Goal: Obtain resource: Obtain resource

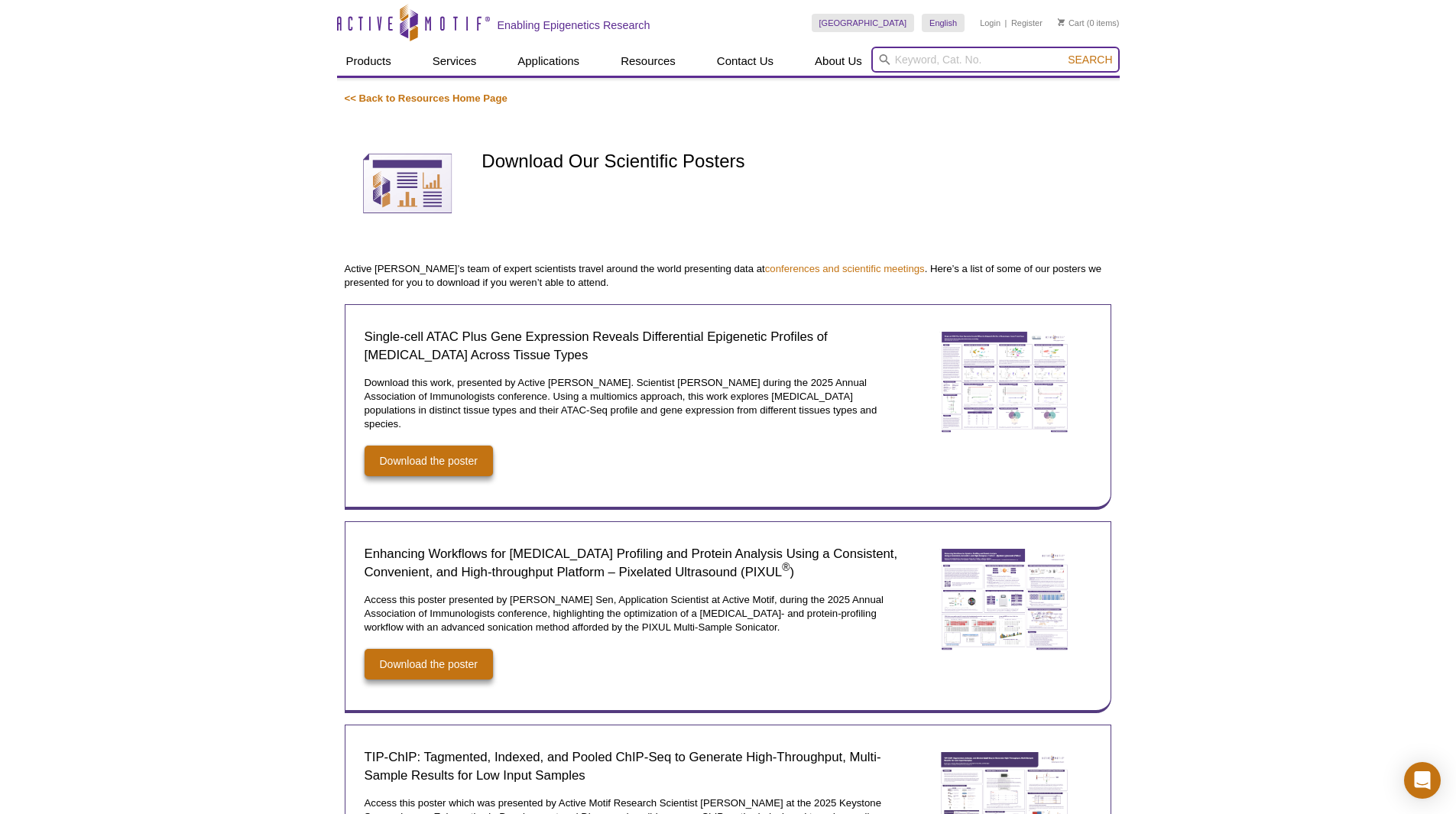
click at [926, 49] on input "search" at bounding box center [996, 59] width 248 height 26
type input "Histone Modifications guide"
click at [1063, 53] on button "Search" at bounding box center [1090, 59] width 54 height 14
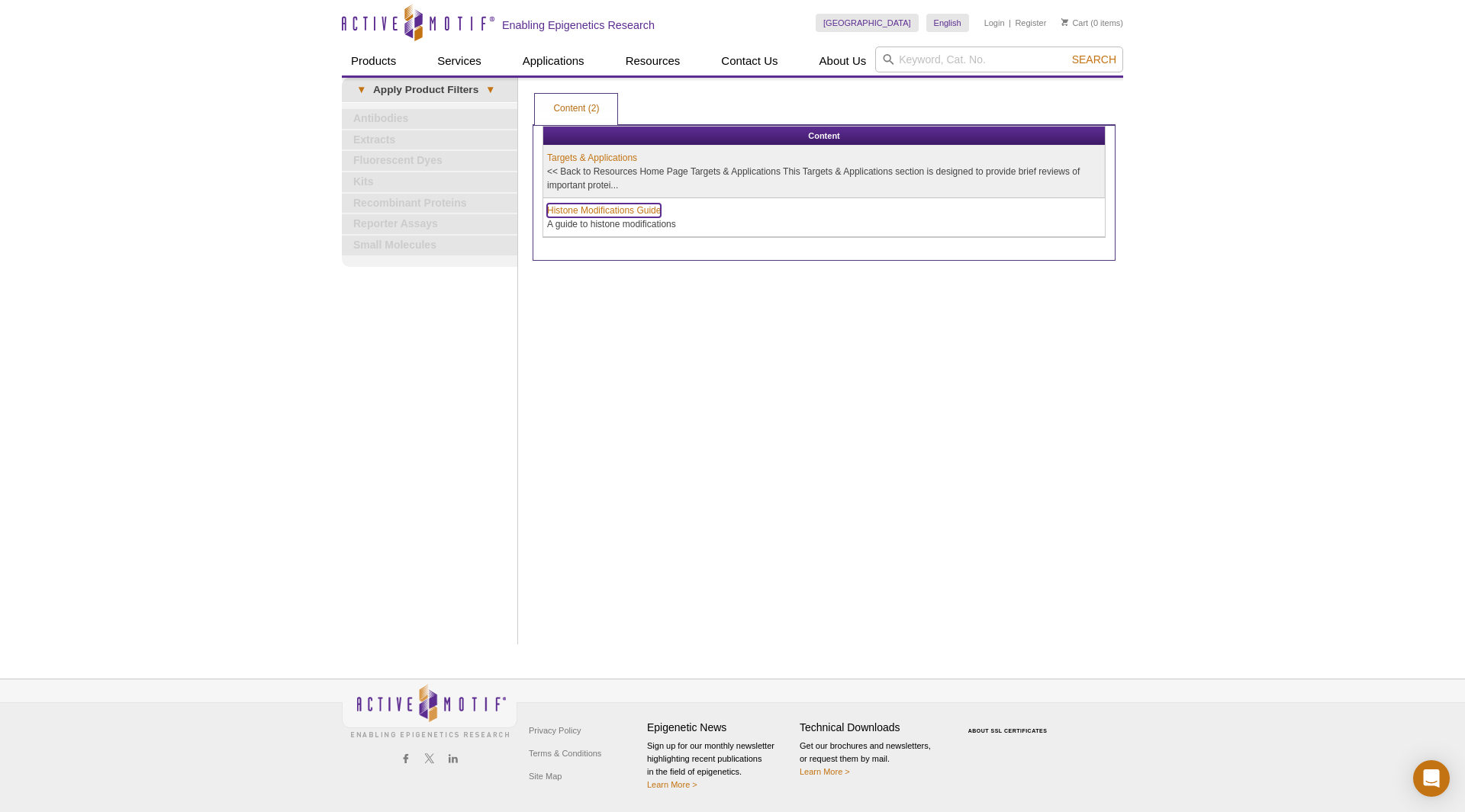
click at [639, 212] on link "Histone Modifications Guide" at bounding box center [604, 210] width 114 height 14
click at [614, 207] on link "Histone Modifications Guide" at bounding box center [604, 210] width 114 height 14
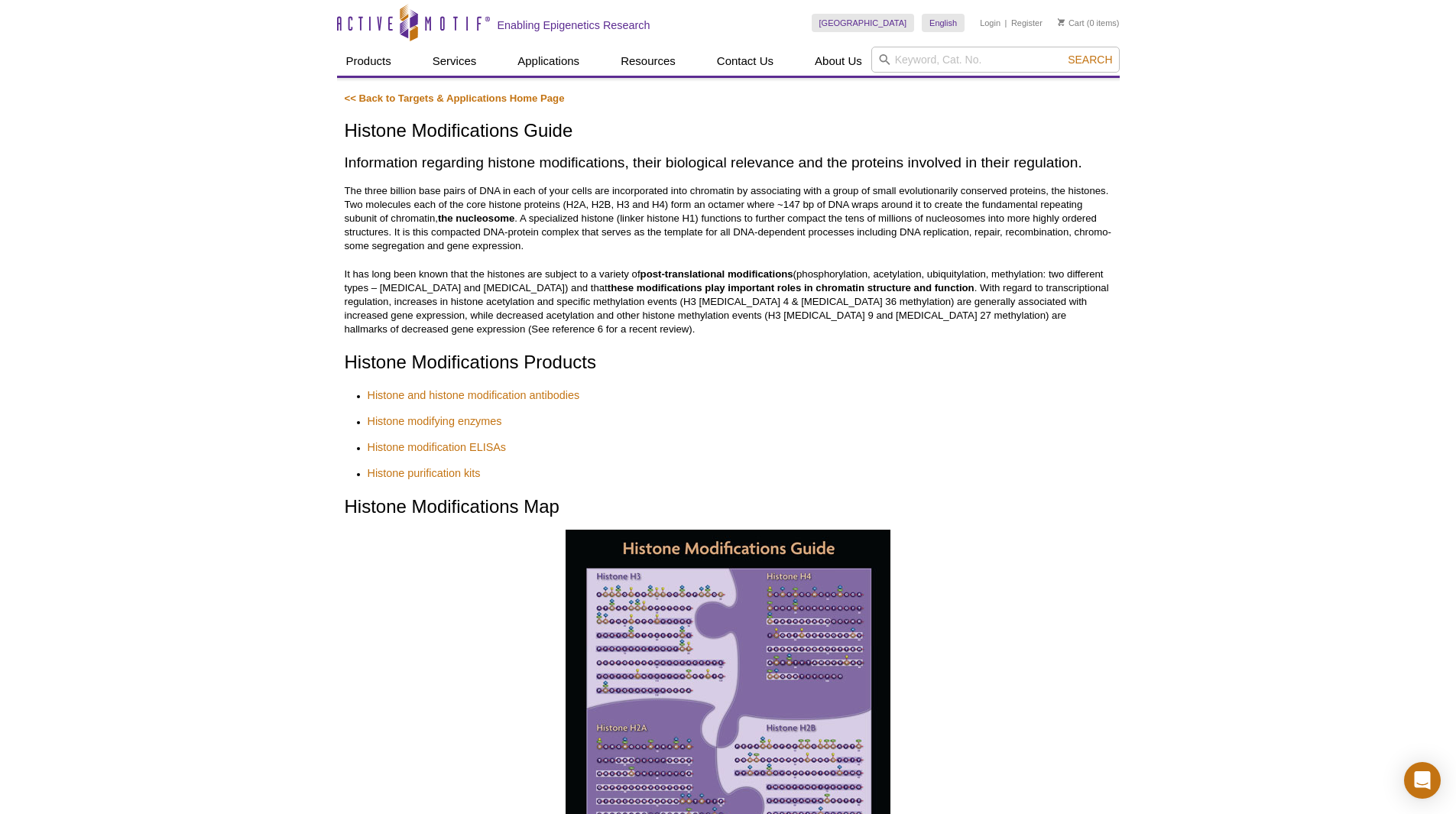
click at [629, 647] on img at bounding box center [728, 698] width 325 height 336
click at [476, 496] on h2 "Histone Modifications Map" at bounding box center [728, 507] width 767 height 22
click at [694, 601] on img at bounding box center [728, 698] width 325 height 336
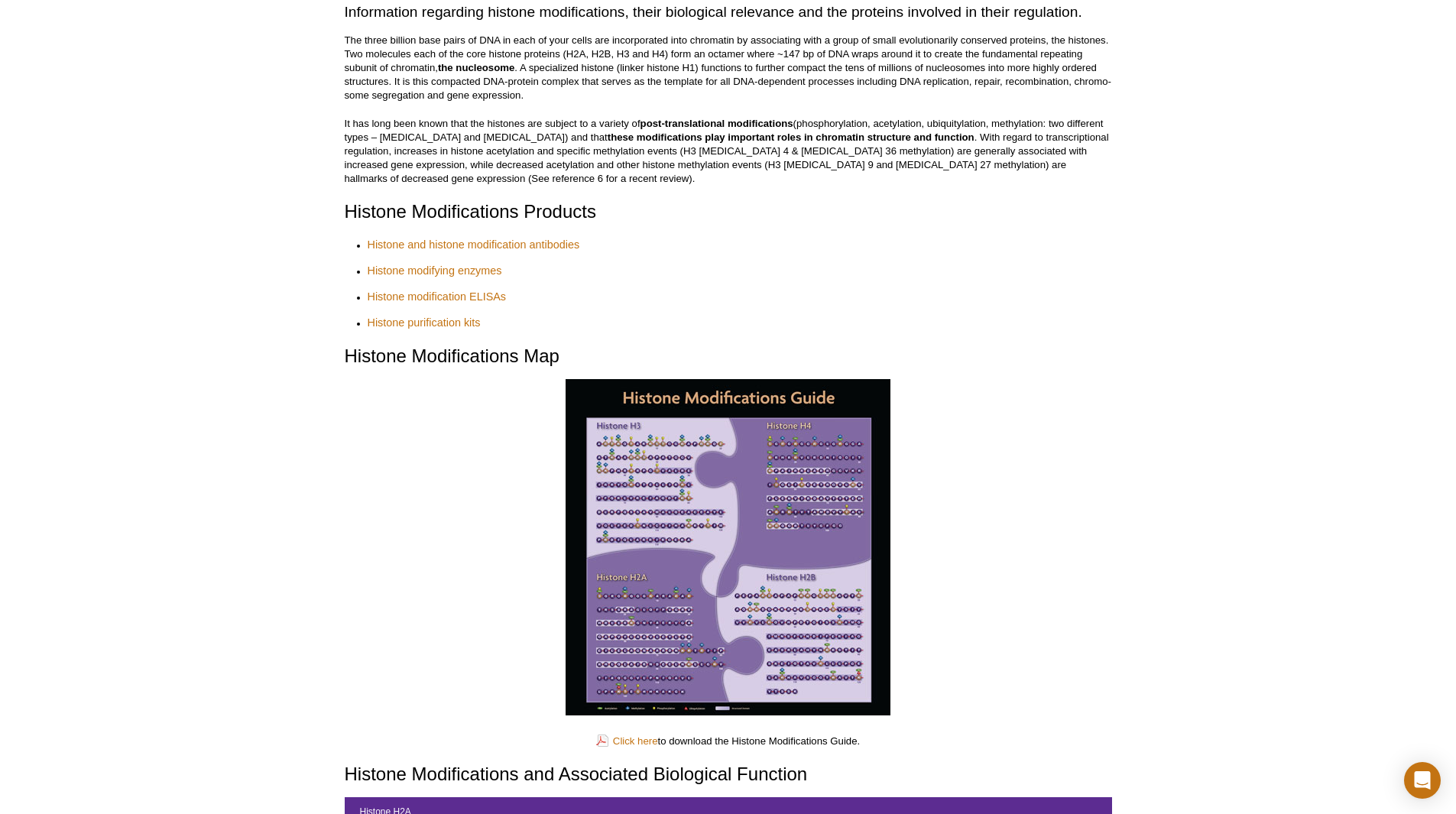
scroll to position [306, 0]
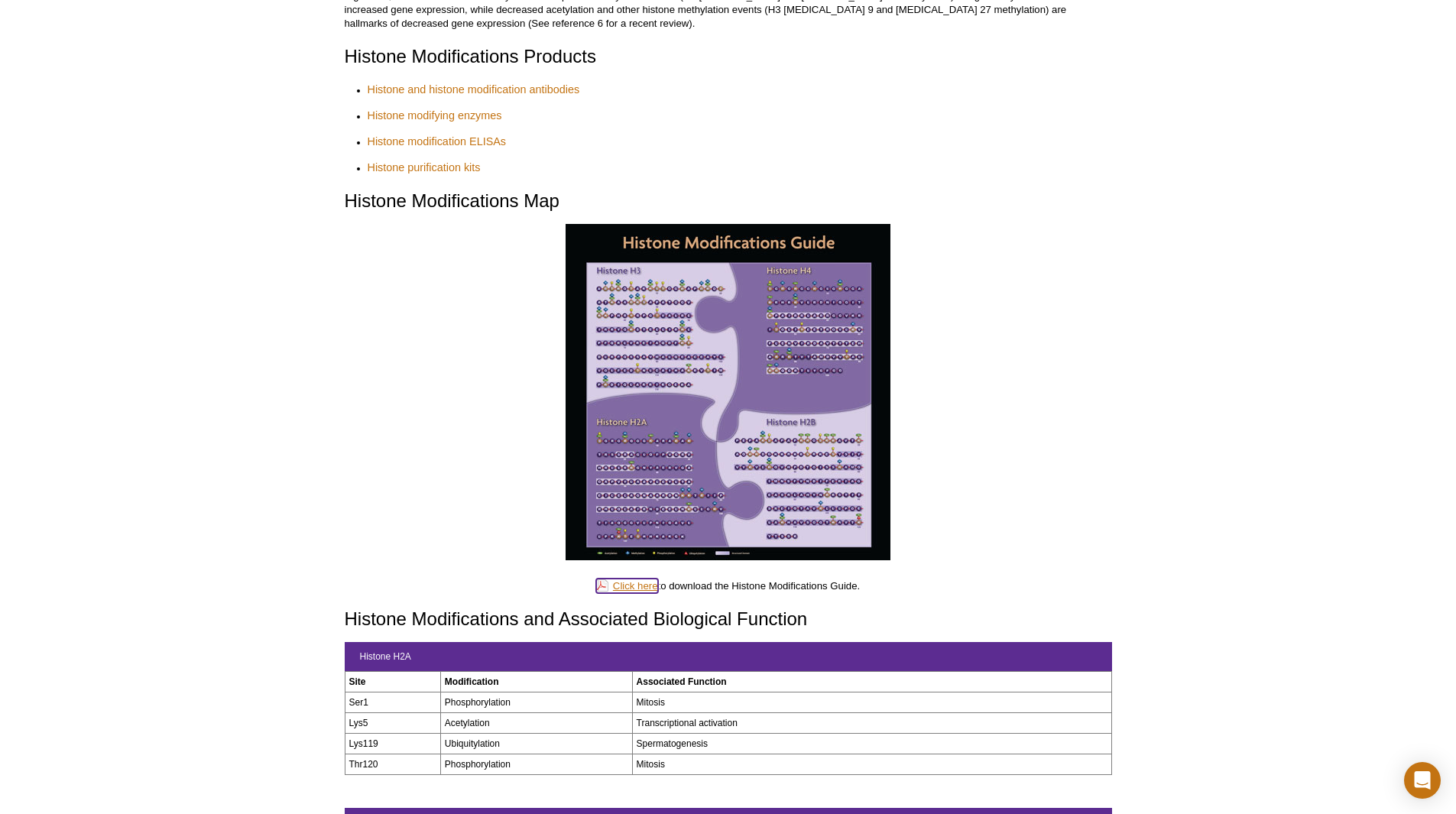
click at [635, 579] on link "Click here" at bounding box center [628, 587] width 62 height 15
